Goal: Task Accomplishment & Management: Manage account settings

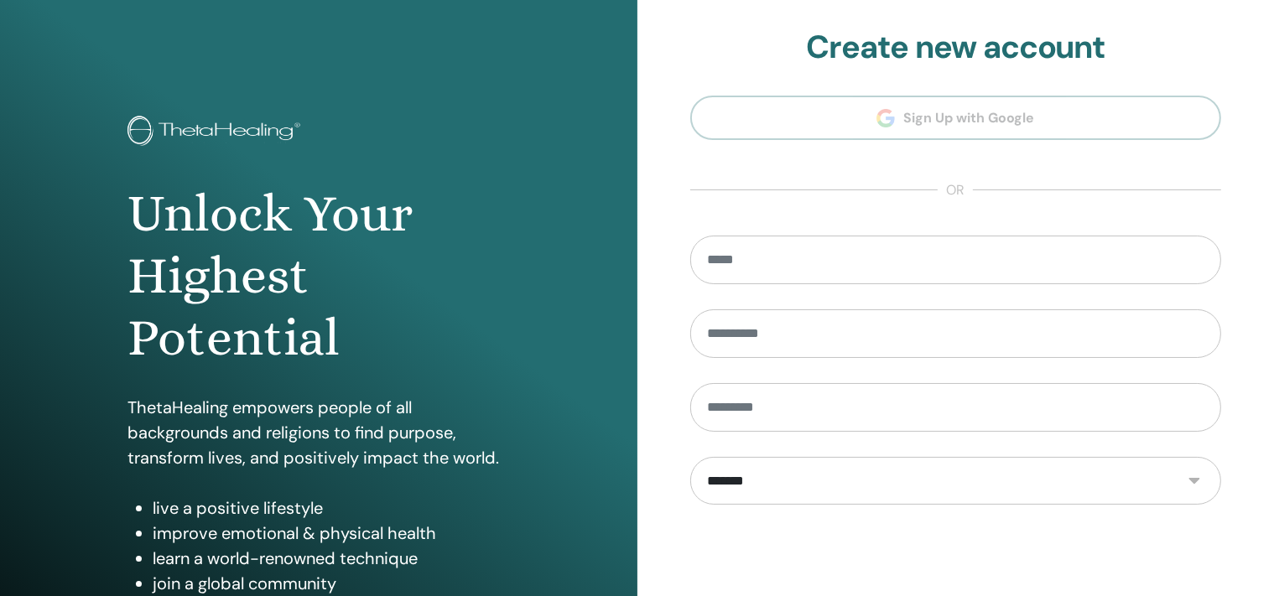
scroll to position [208, 0]
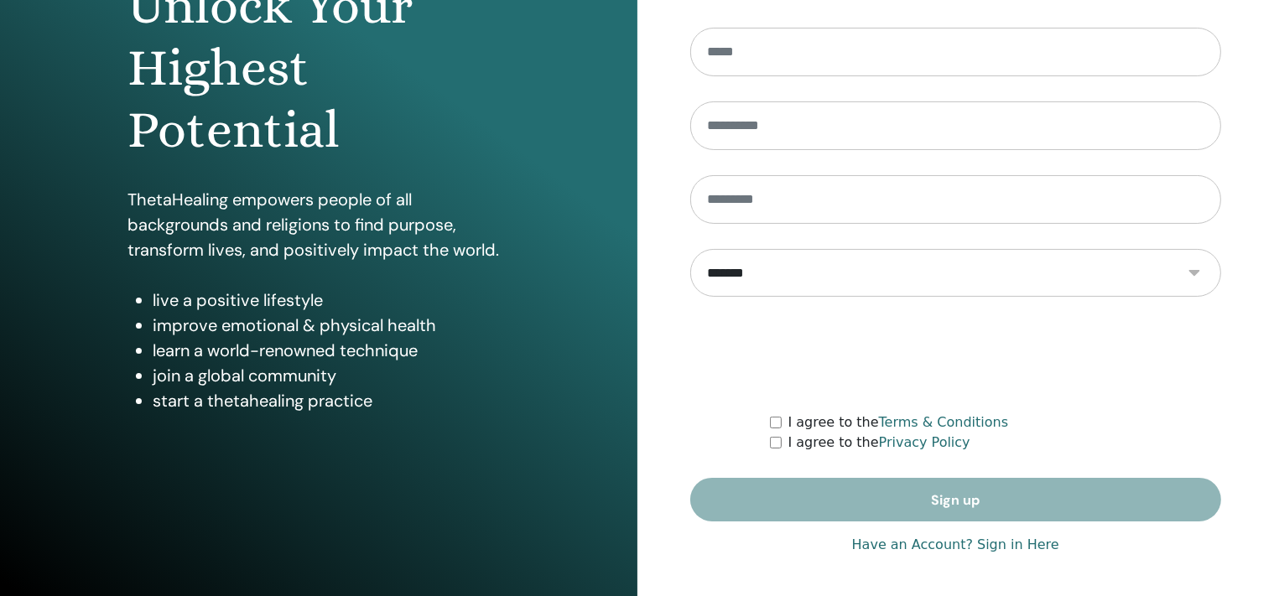
click at [985, 540] on link "Have an Account? Sign in Here" at bounding box center [955, 545] width 207 height 20
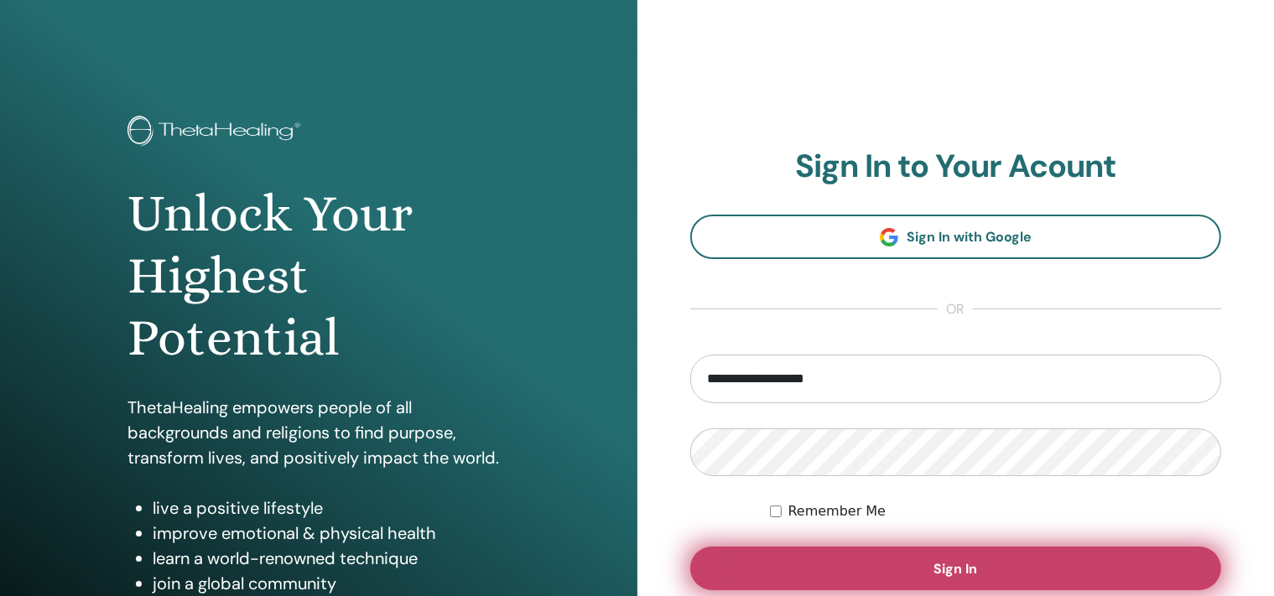
click at [827, 563] on button "Sign In" at bounding box center [956, 569] width 532 height 44
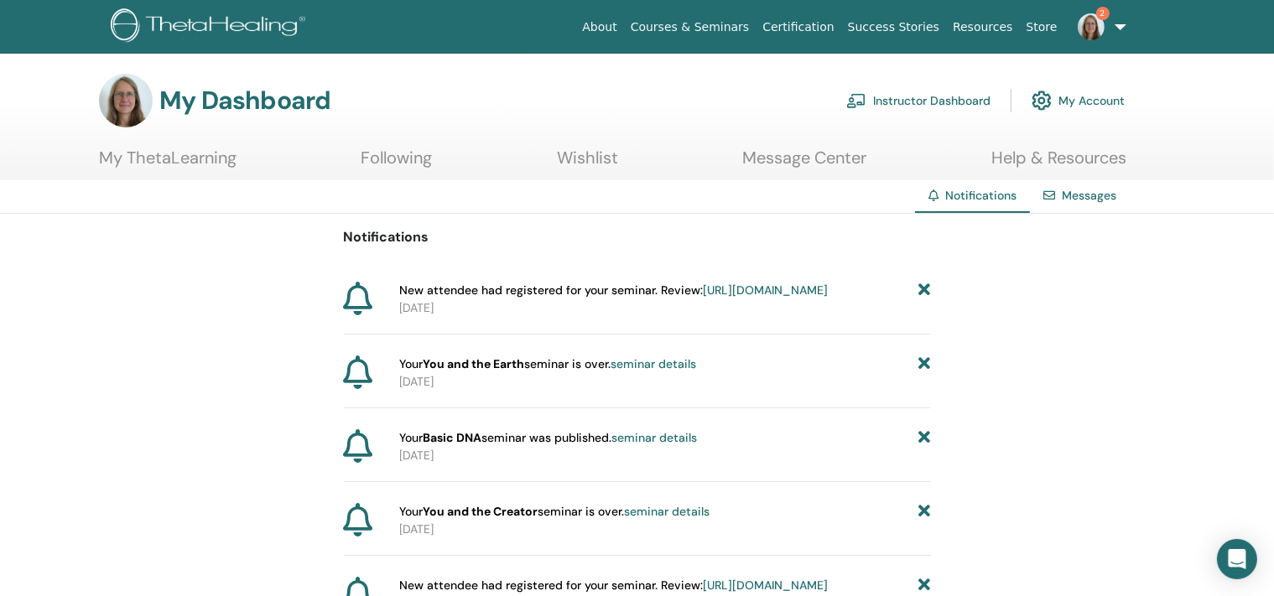
click at [790, 286] on link "https://member.thetahealing.com/instructor/seminar/379361/attendees" at bounding box center [765, 290] width 125 height 15
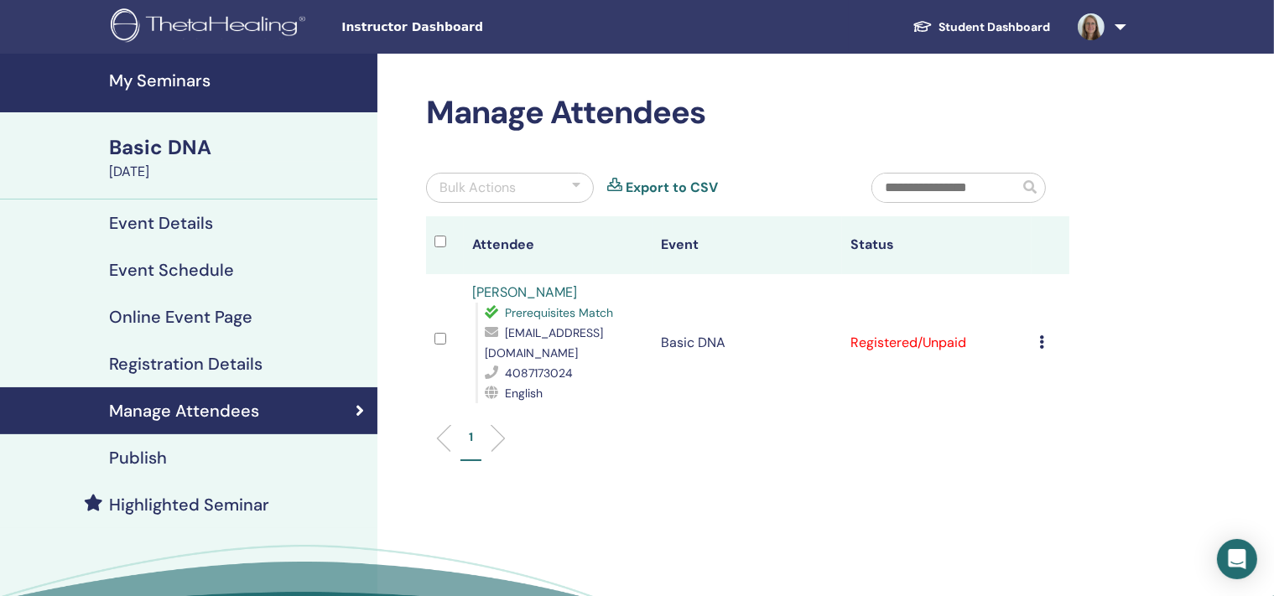
click at [1045, 336] on icon at bounding box center [1042, 342] width 5 height 13
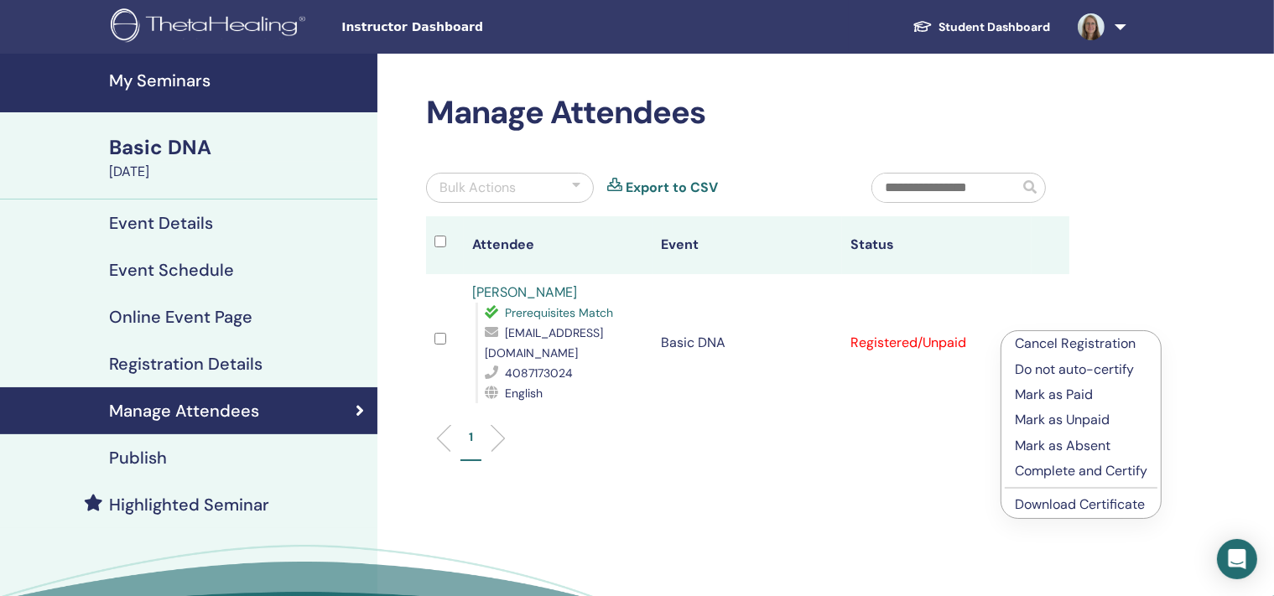
click at [1032, 392] on p "Mark as Paid" at bounding box center [1081, 395] width 133 height 20
